Goal: Find specific page/section

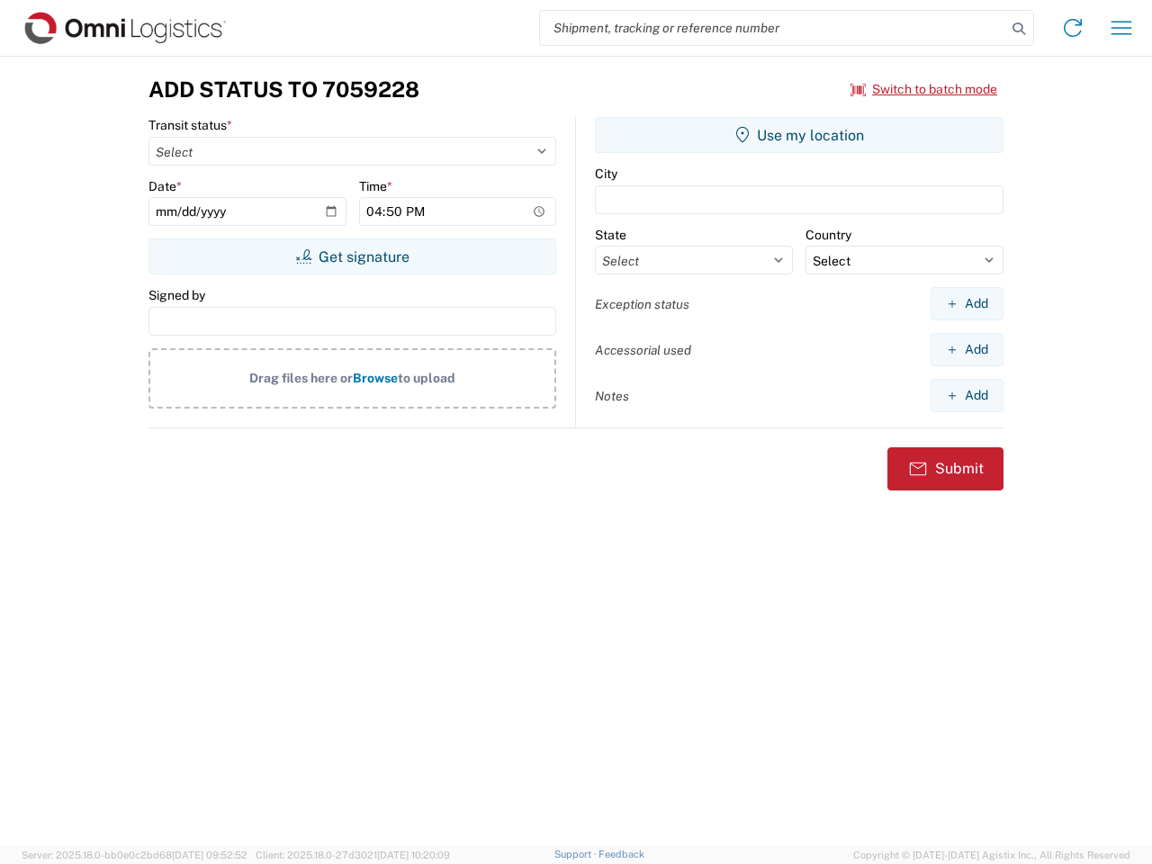
click at [773, 28] on input "search" at bounding box center [773, 28] width 466 height 34
click at [1019, 29] on icon at bounding box center [1018, 28] width 25 height 25
click at [1073, 28] on icon at bounding box center [1073, 28] width 29 height 29
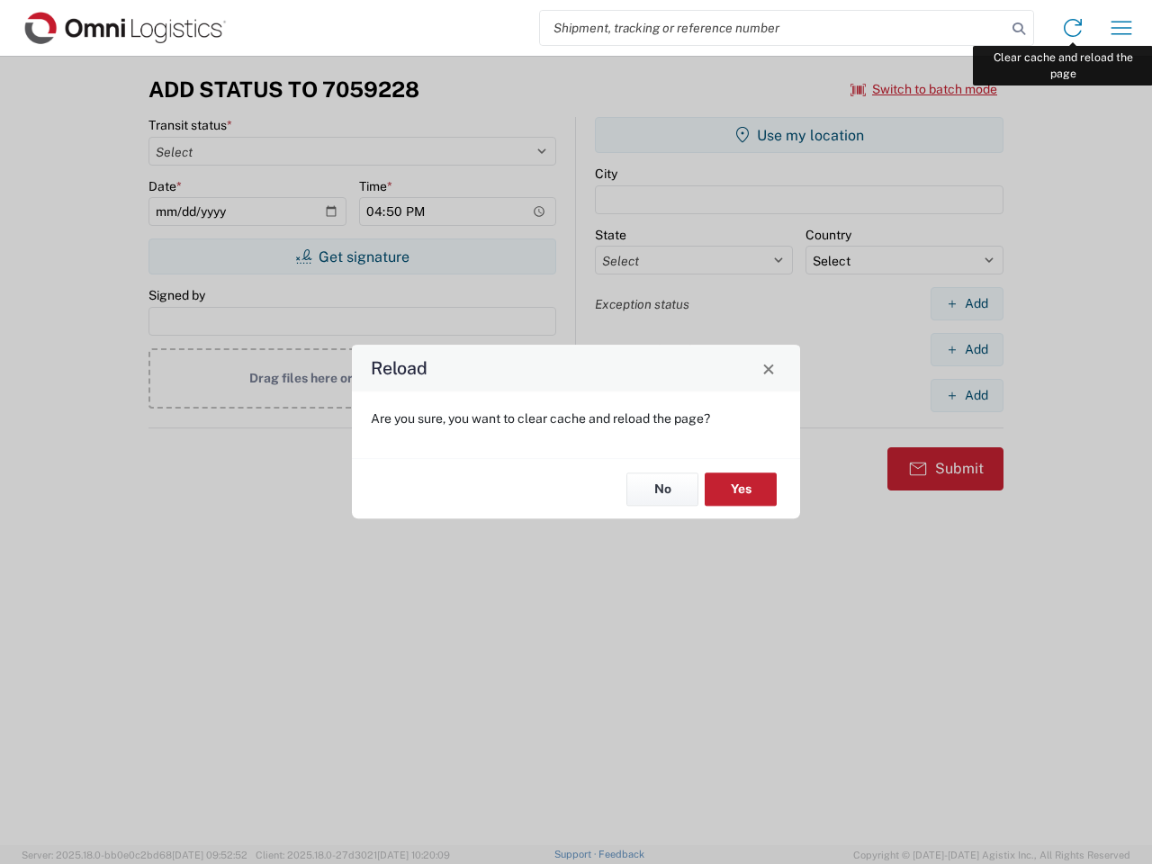
click at [1122, 28] on div "Reload Are you sure, you want to clear cache and reload the page? No Yes" at bounding box center [576, 432] width 1152 height 864
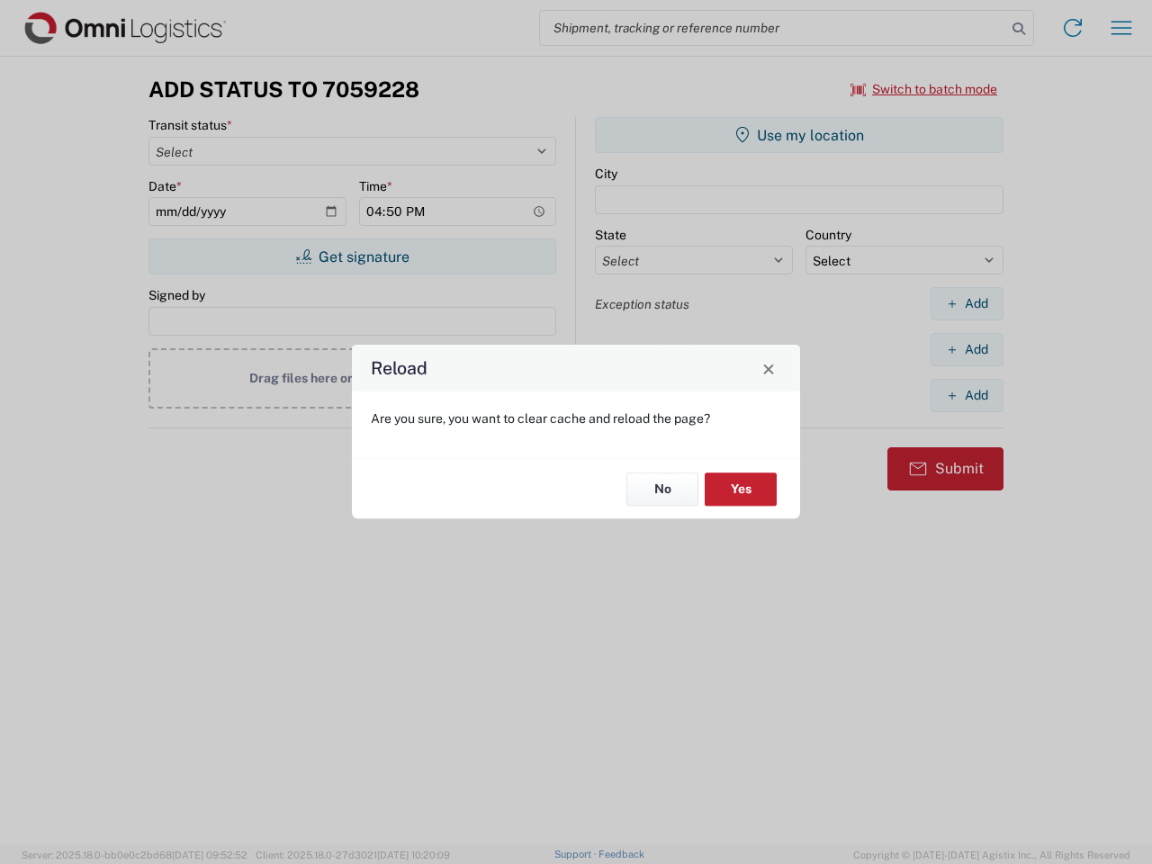
click at [924, 89] on div "Reload Are you sure, you want to clear cache and reload the page? No Yes" at bounding box center [576, 432] width 1152 height 864
click at [352, 257] on div "Reload Are you sure, you want to clear cache and reload the page? No Yes" at bounding box center [576, 432] width 1152 height 864
click at [799, 135] on div "Reload Are you sure, you want to clear cache and reload the page? No Yes" at bounding box center [576, 432] width 1152 height 864
click at [967, 303] on div "Reload Are you sure, you want to clear cache and reload the page? No Yes" at bounding box center [576, 432] width 1152 height 864
click at [967, 349] on div "Reload Are you sure, you want to clear cache and reload the page? No Yes" at bounding box center [576, 432] width 1152 height 864
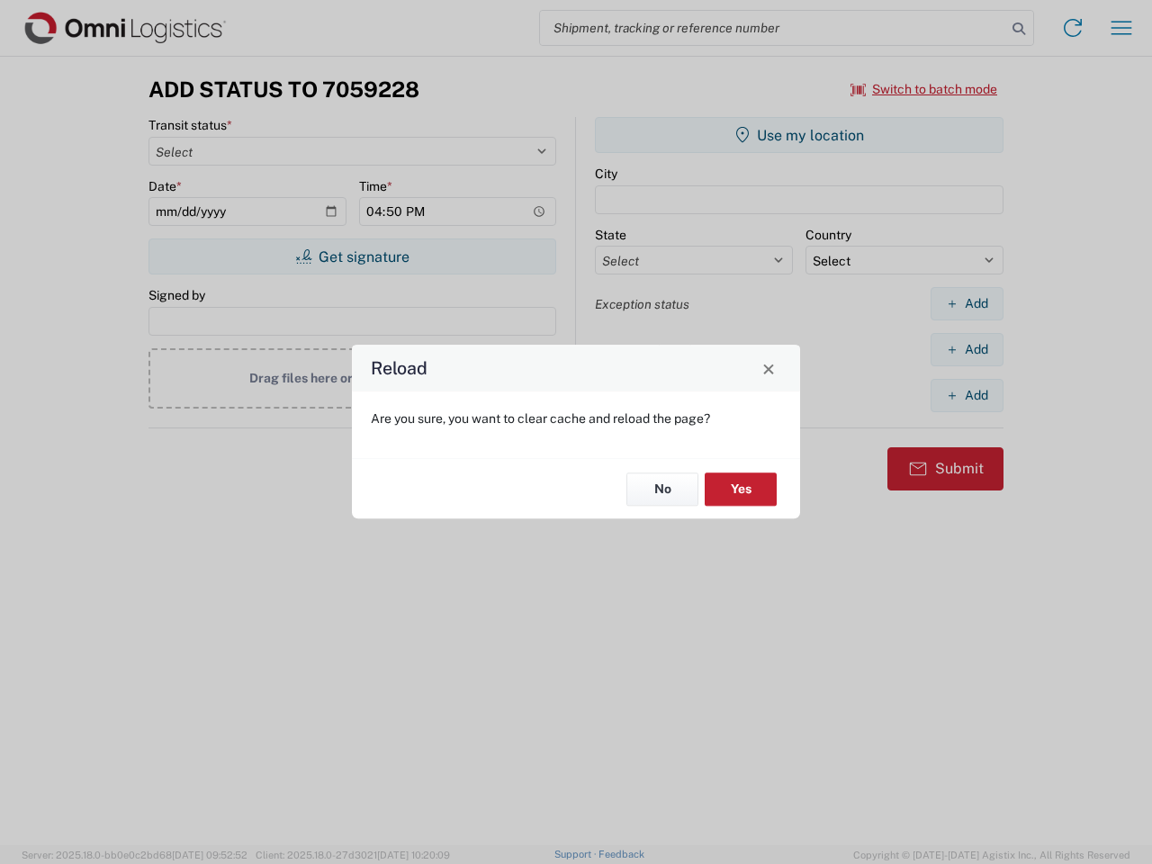
click at [967, 395] on div "Reload Are you sure, you want to clear cache and reload the page? No Yes" at bounding box center [576, 432] width 1152 height 864
